Goal: Transaction & Acquisition: Purchase product/service

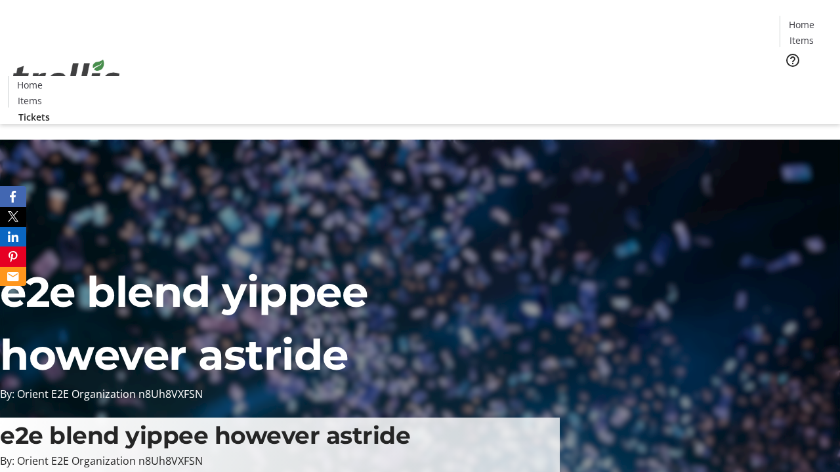
click at [790, 76] on span "Tickets" at bounding box center [805, 83] width 31 height 14
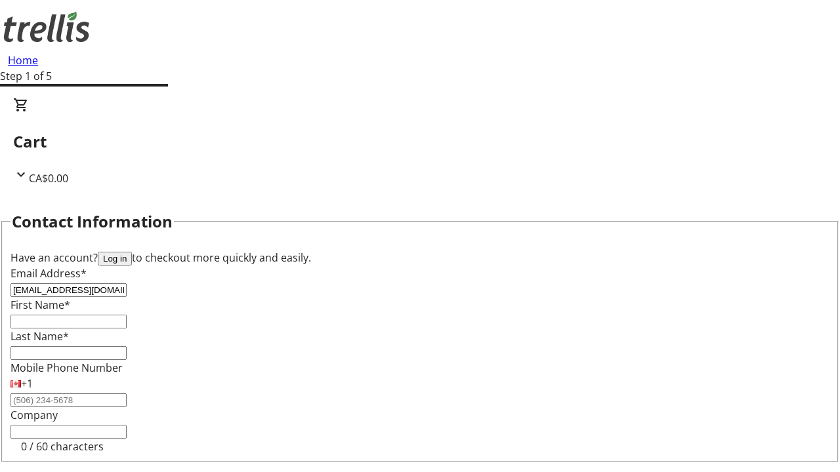
type input "[EMAIL_ADDRESS][DOMAIN_NAME]"
type input "Vita"
type input "Deckow"
